Goal: Task Accomplishment & Management: Use online tool/utility

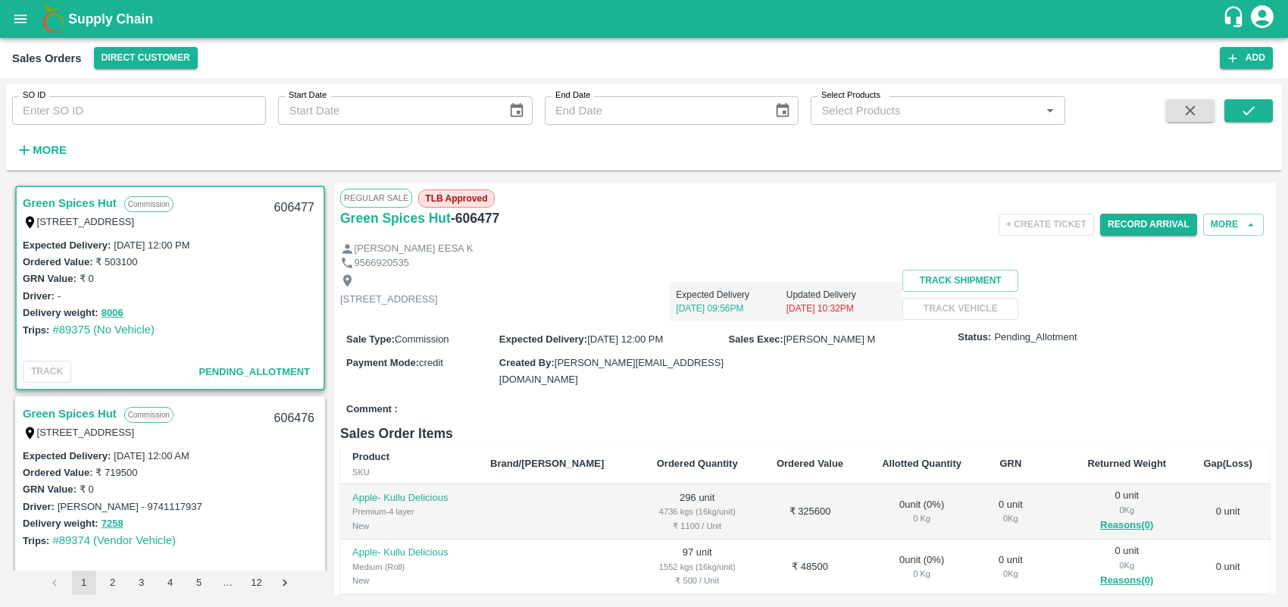
click at [38, 148] on strong "More" at bounding box center [50, 150] width 34 height 12
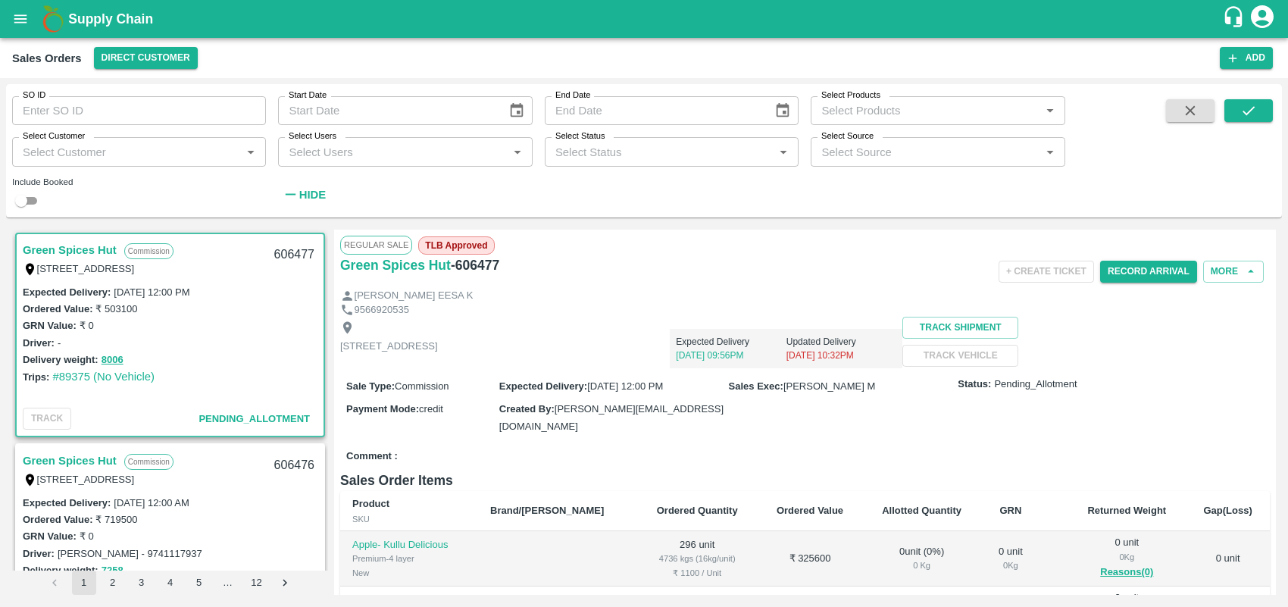
click at [68, 155] on input "Select Customer" at bounding box center [127, 152] width 220 height 20
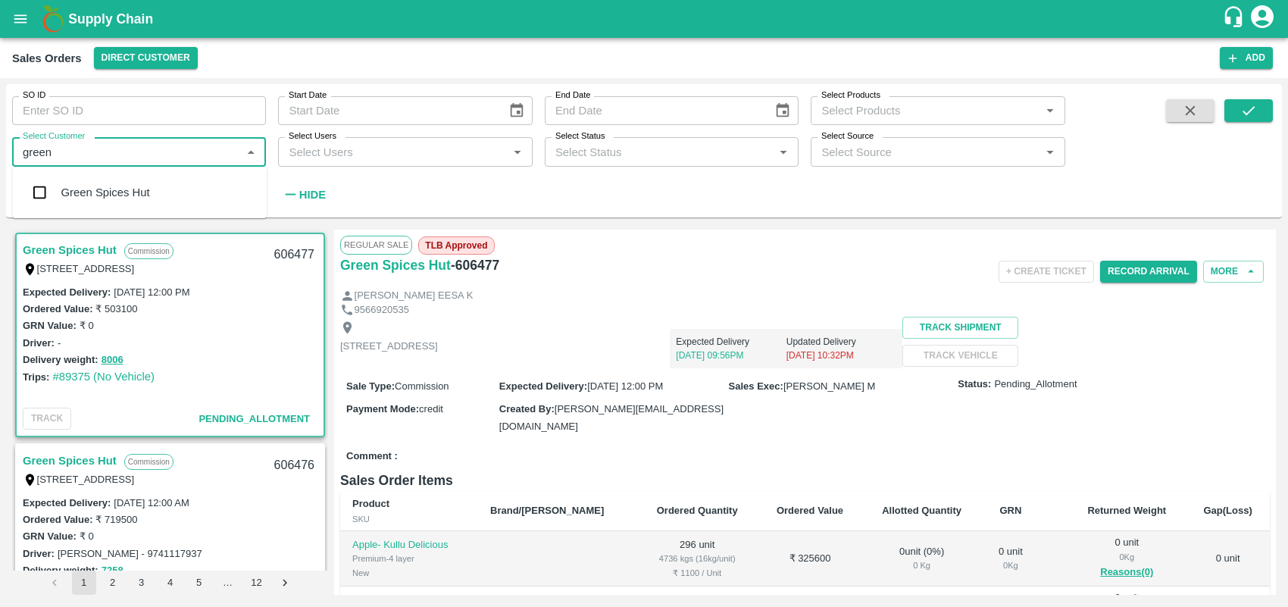
type input "green s"
click at [39, 186] on input "checkbox" at bounding box center [39, 192] width 30 height 30
click at [63, 153] on input "Select Customer" at bounding box center [127, 152] width 220 height 20
click at [36, 191] on input "checkbox" at bounding box center [39, 192] width 30 height 30
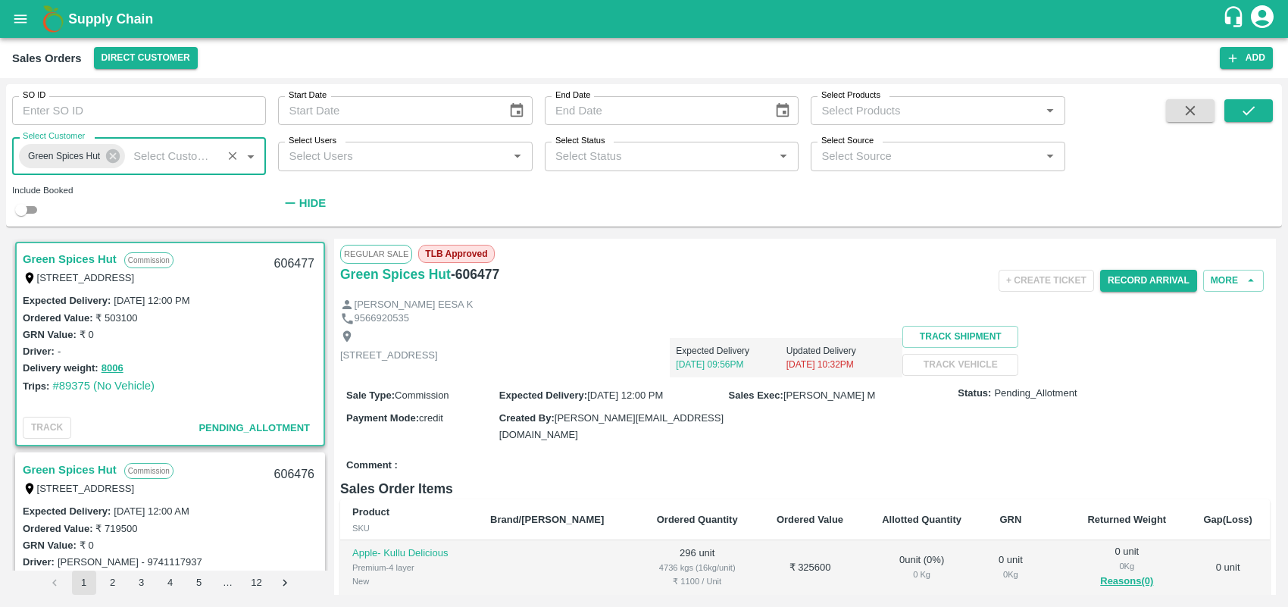
click at [34, 205] on input "checkbox" at bounding box center [21, 210] width 55 height 18
checkbox input "true"
click at [1030, 108] on icon "submit" at bounding box center [1248, 110] width 17 height 17
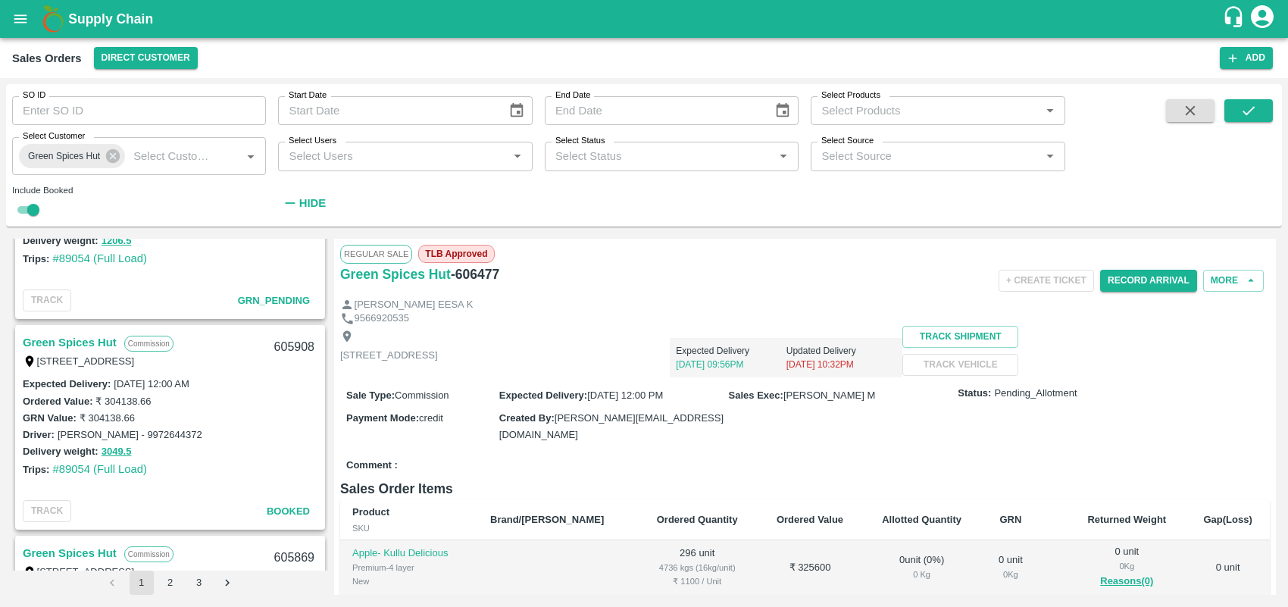
scroll to position [2293, 0]
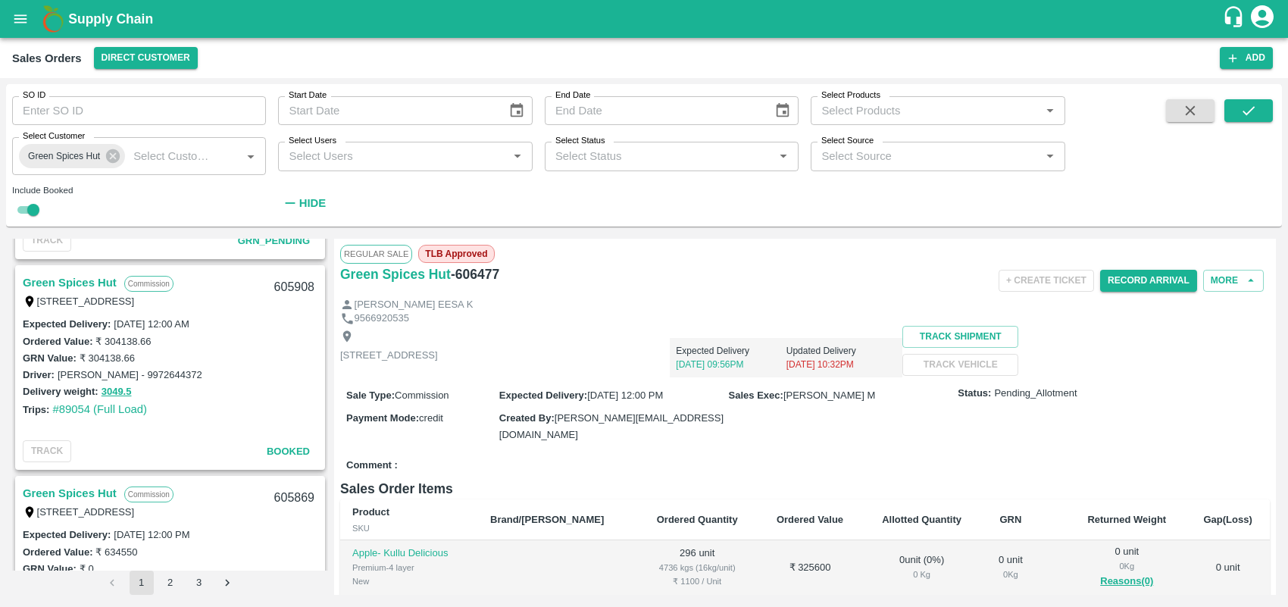
click at [96, 273] on link "Green Spices Hut" at bounding box center [70, 283] width 94 height 20
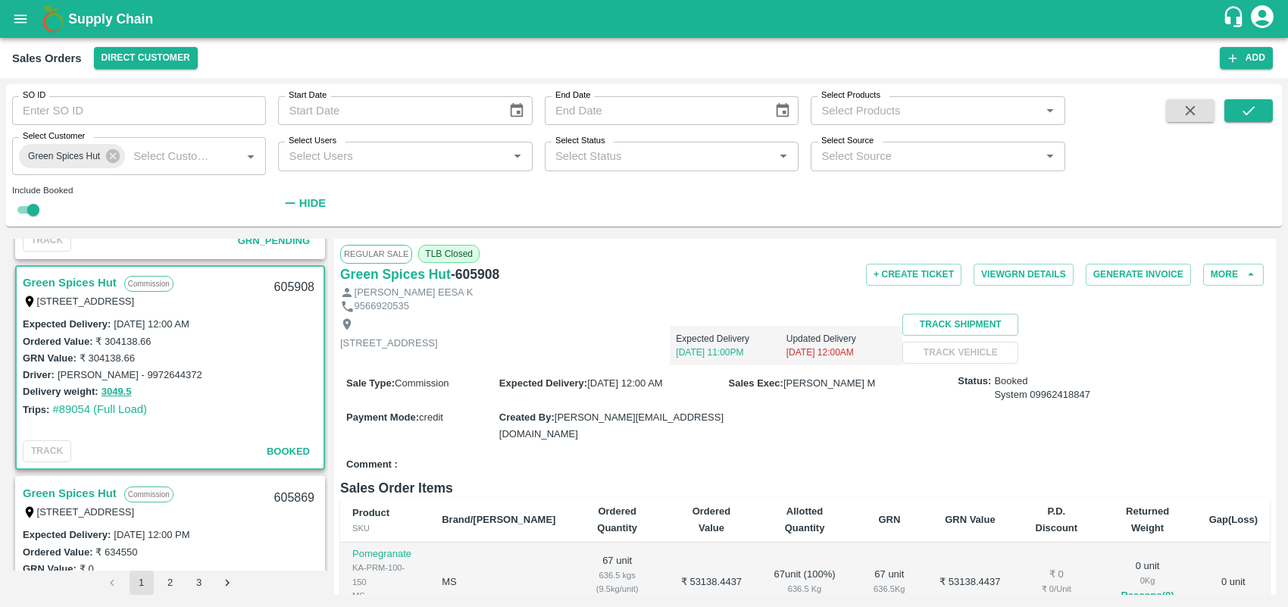
click at [1030, 449] on div "Regular Sale TLB Closed Green Spices Hut - 605908 + Create Ticket View GRN Deta…" at bounding box center [805, 417] width 942 height 356
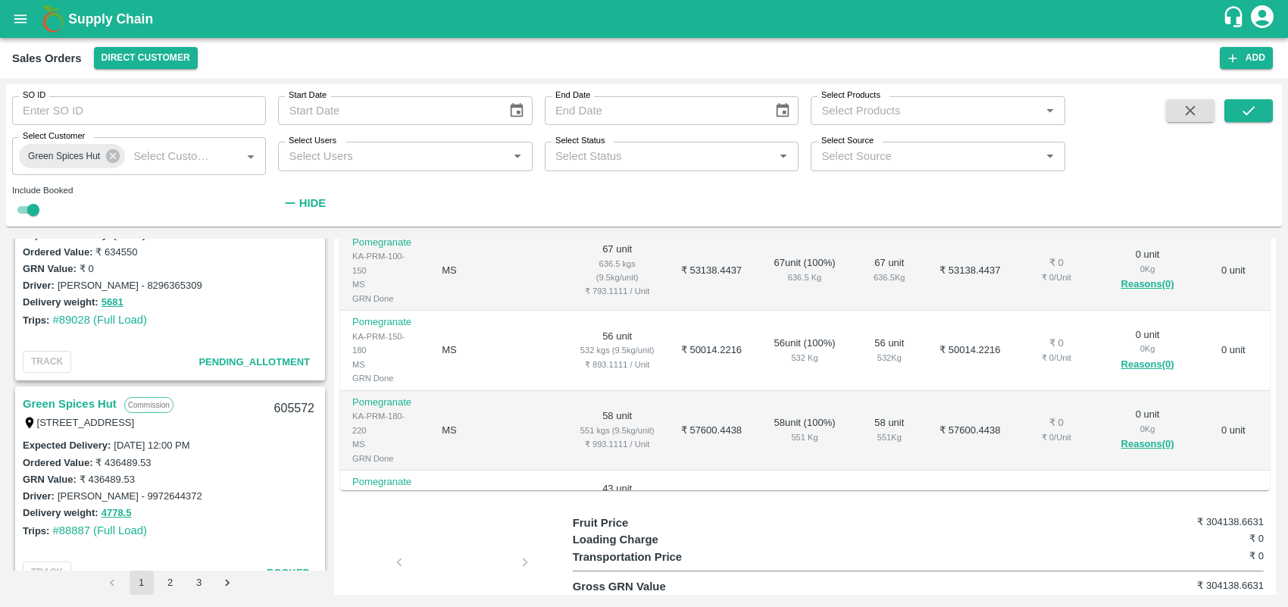
scroll to position [2699, 0]
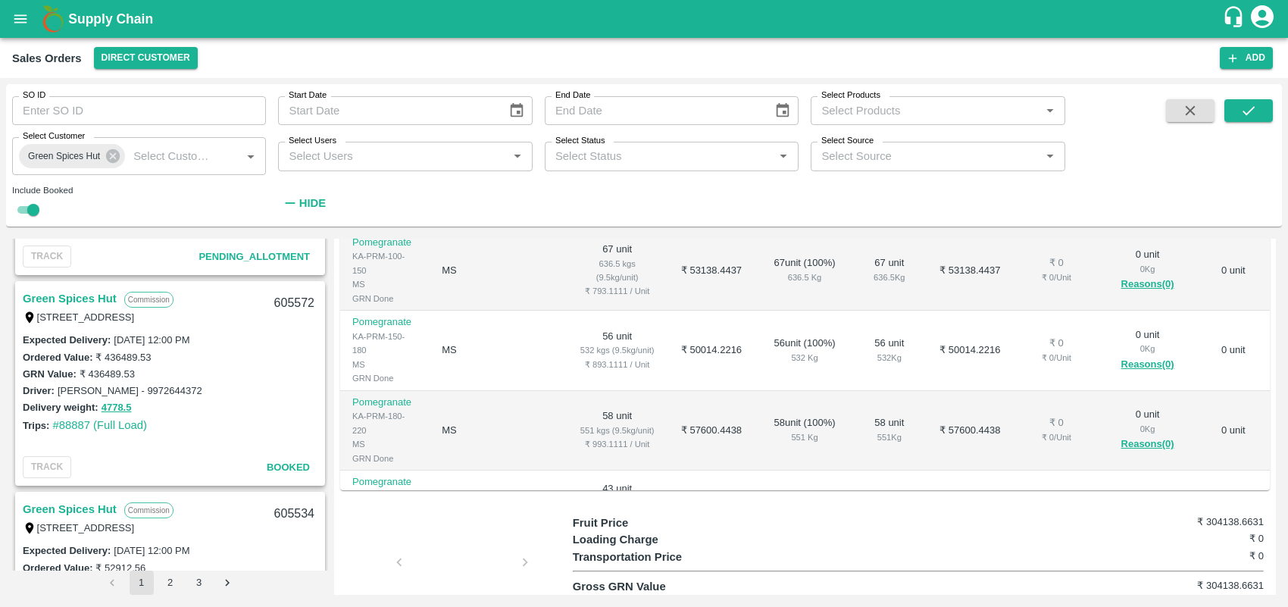
click at [63, 290] on link "Green Spices Hut" at bounding box center [70, 299] width 94 height 20
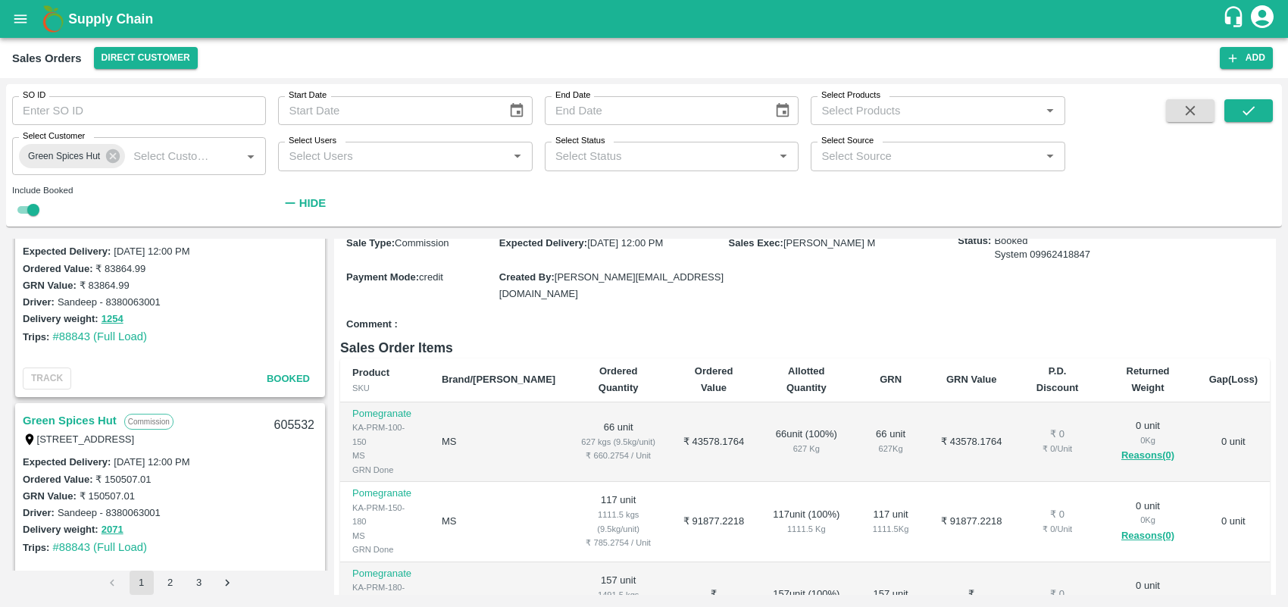
scroll to position [3418, 0]
click at [76, 414] on link "Green Spices Hut" at bounding box center [70, 422] width 94 height 20
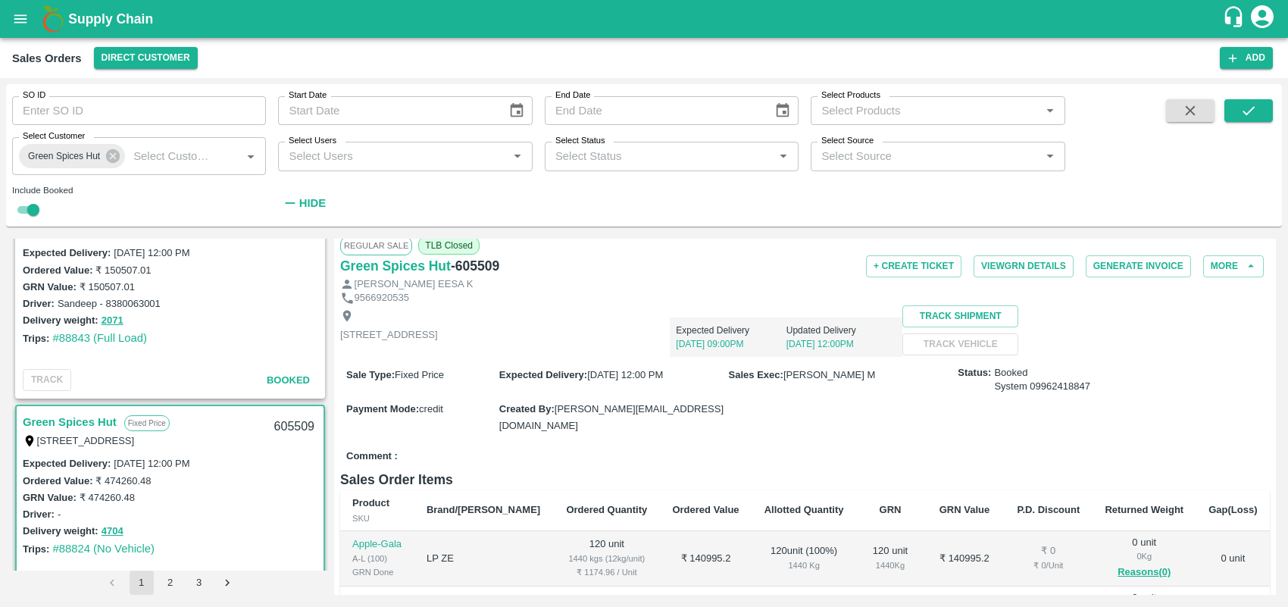
scroll to position [2, 0]
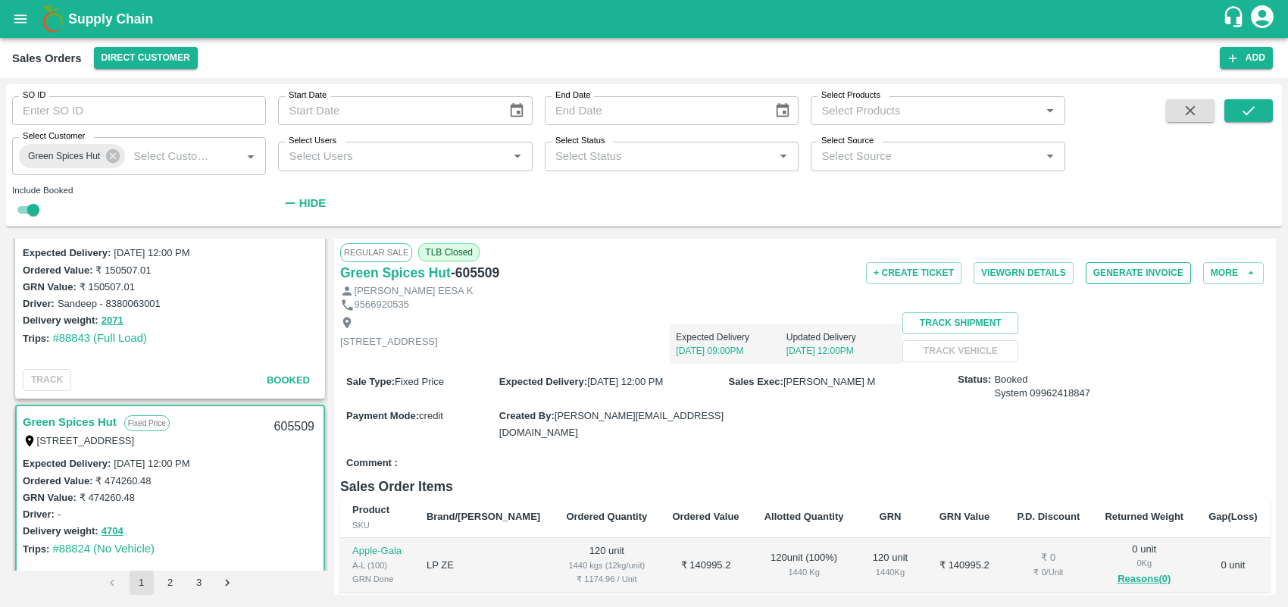
click at [1030, 270] on button "Generate Invoice" at bounding box center [1138, 273] width 105 height 22
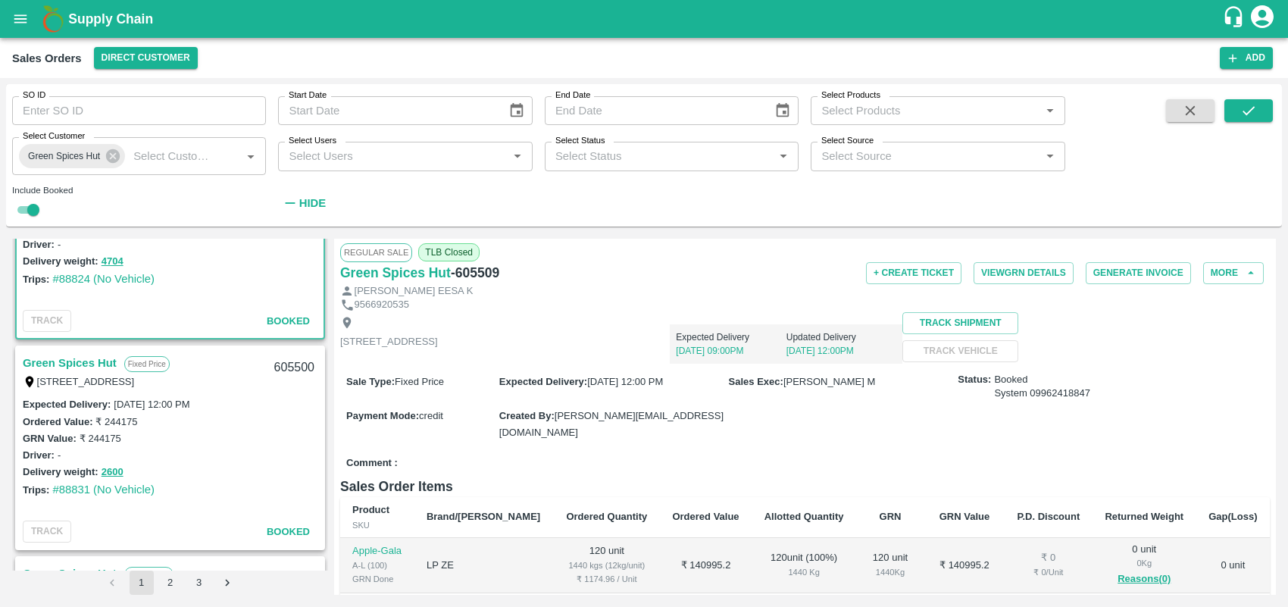
scroll to position [3733, 0]
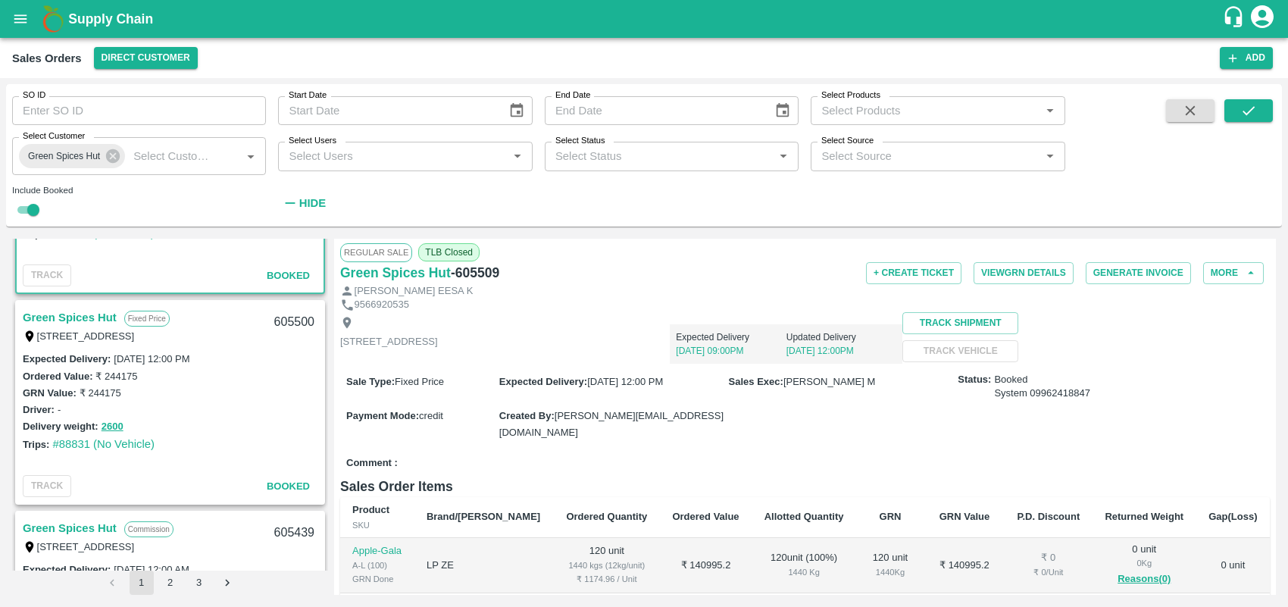
click at [95, 313] on link "Green Spices Hut" at bounding box center [70, 318] width 94 height 20
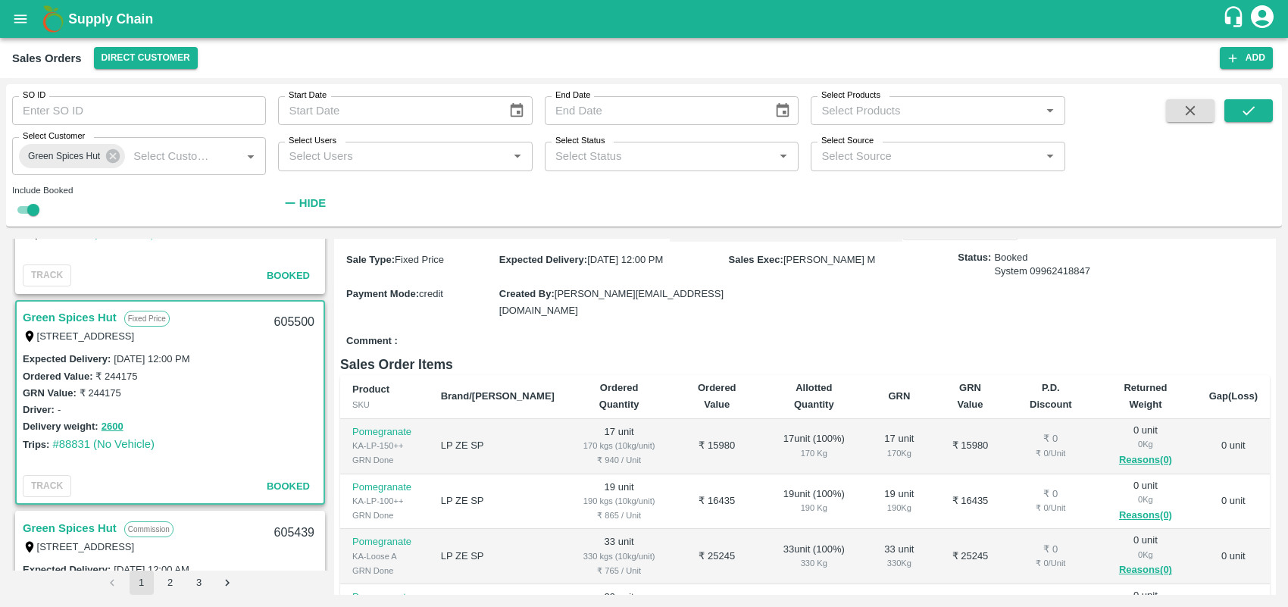
scroll to position [327, 0]
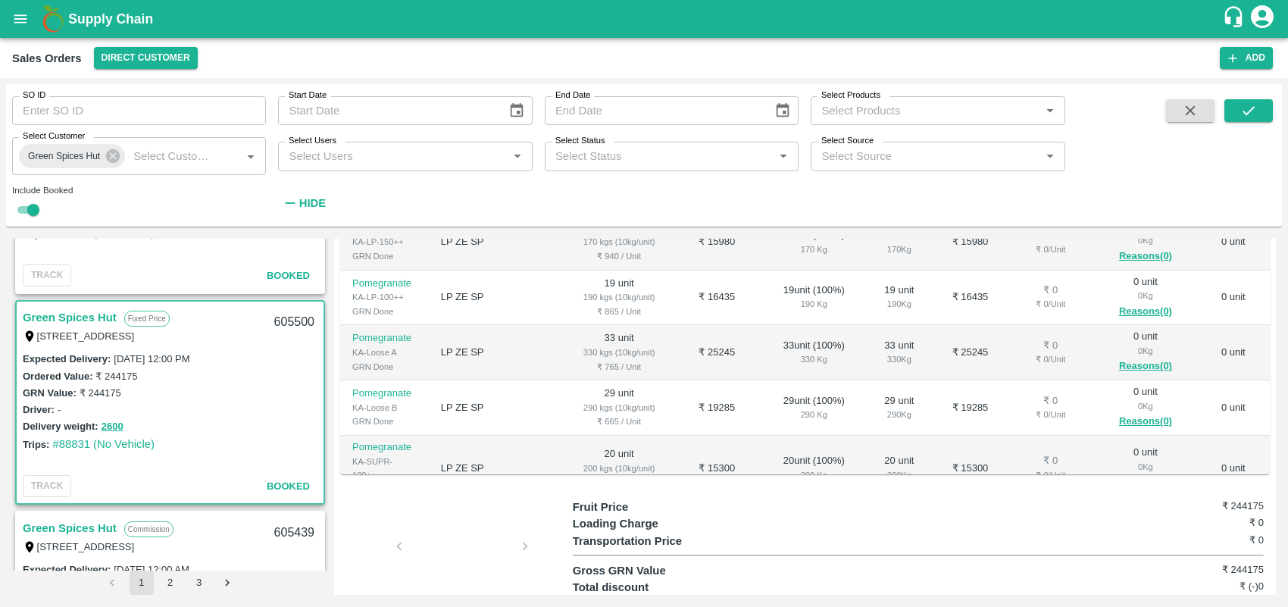
drag, startPoint x: 1271, startPoint y: 407, endPoint x: 1273, endPoint y: 308, distance: 99.3
click at [1030, 308] on div "Regular Sale TLB Closed Green Spices Hut - 605500 + Create Ticket View GRN Deta…" at bounding box center [805, 417] width 942 height 356
